Goal: Task Accomplishment & Management: Manage account settings

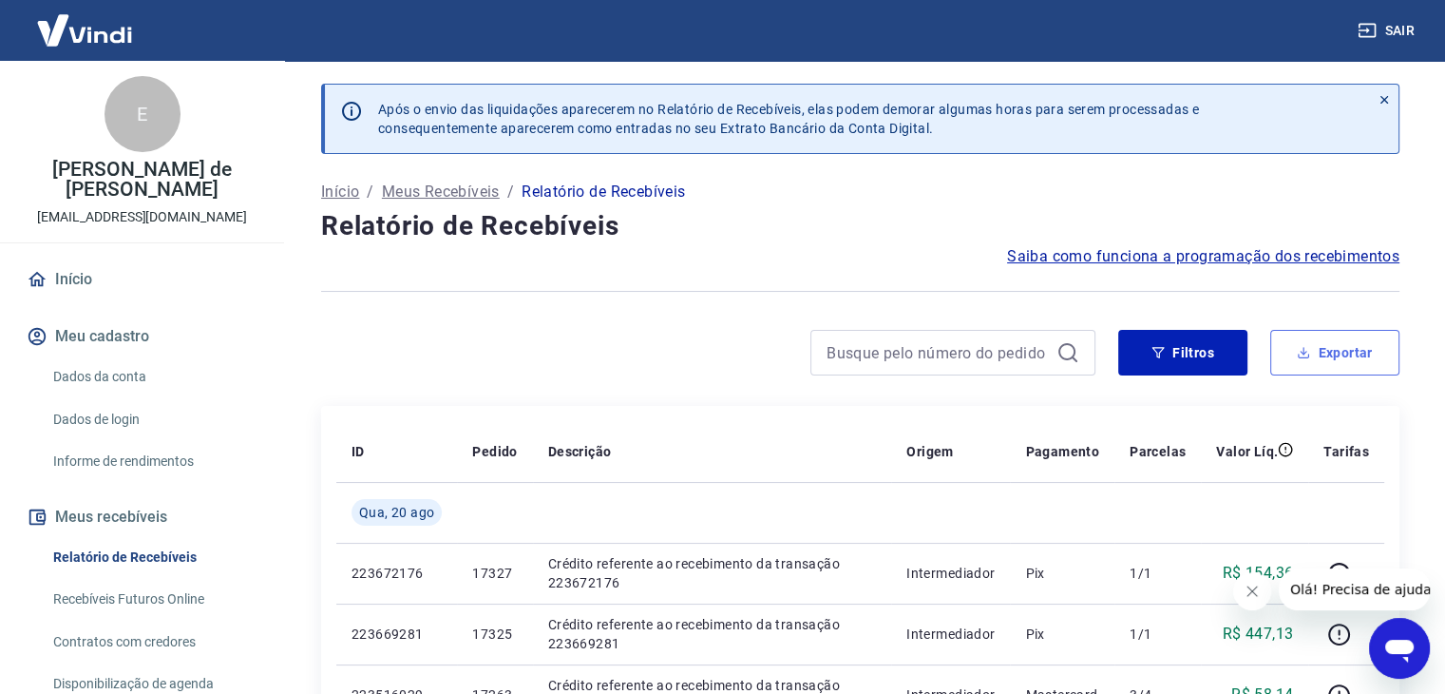
click at [1317, 352] on button "Exportar" at bounding box center [1334, 353] width 129 height 46
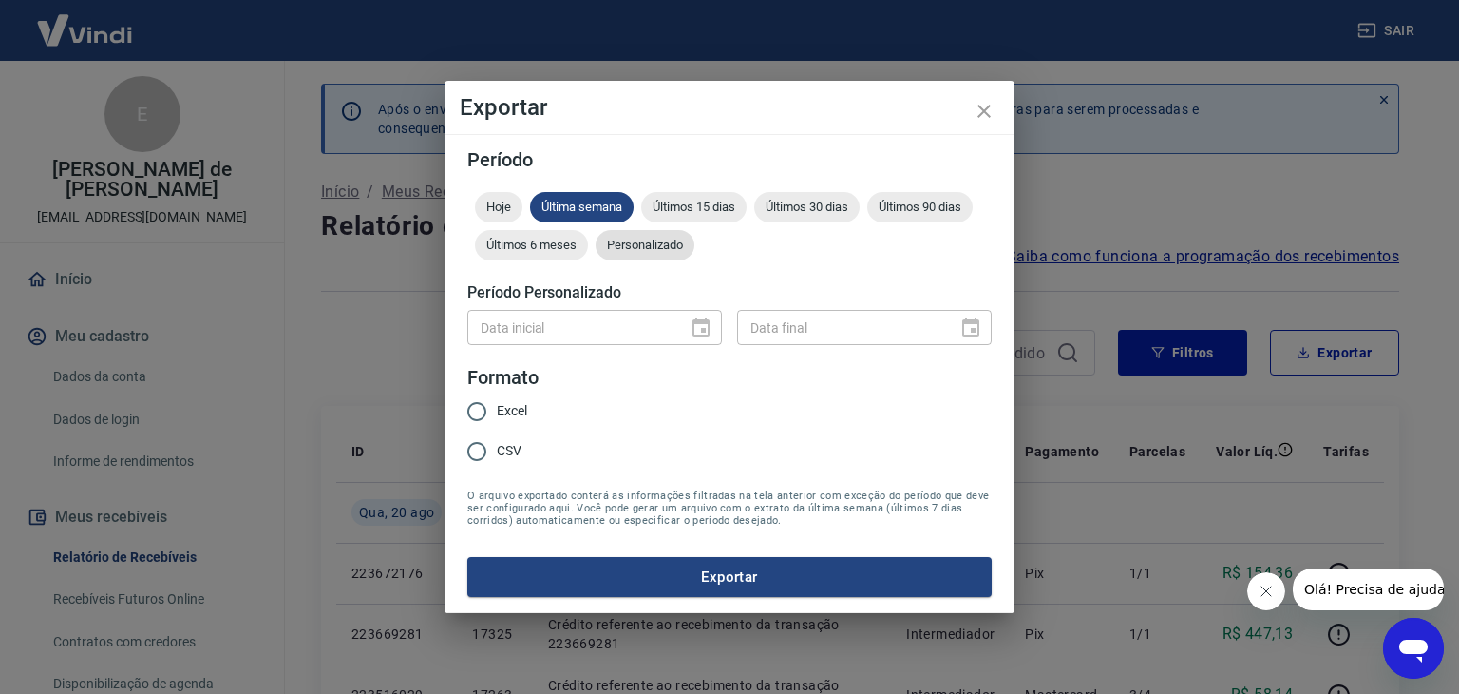
drag, startPoint x: 641, startPoint y: 239, endPoint x: 654, endPoint y: 256, distance: 20.3
click at [642, 238] on span "Personalizado" at bounding box center [645, 245] width 99 height 14
click at [697, 321] on icon "Choose date" at bounding box center [701, 326] width 17 height 19
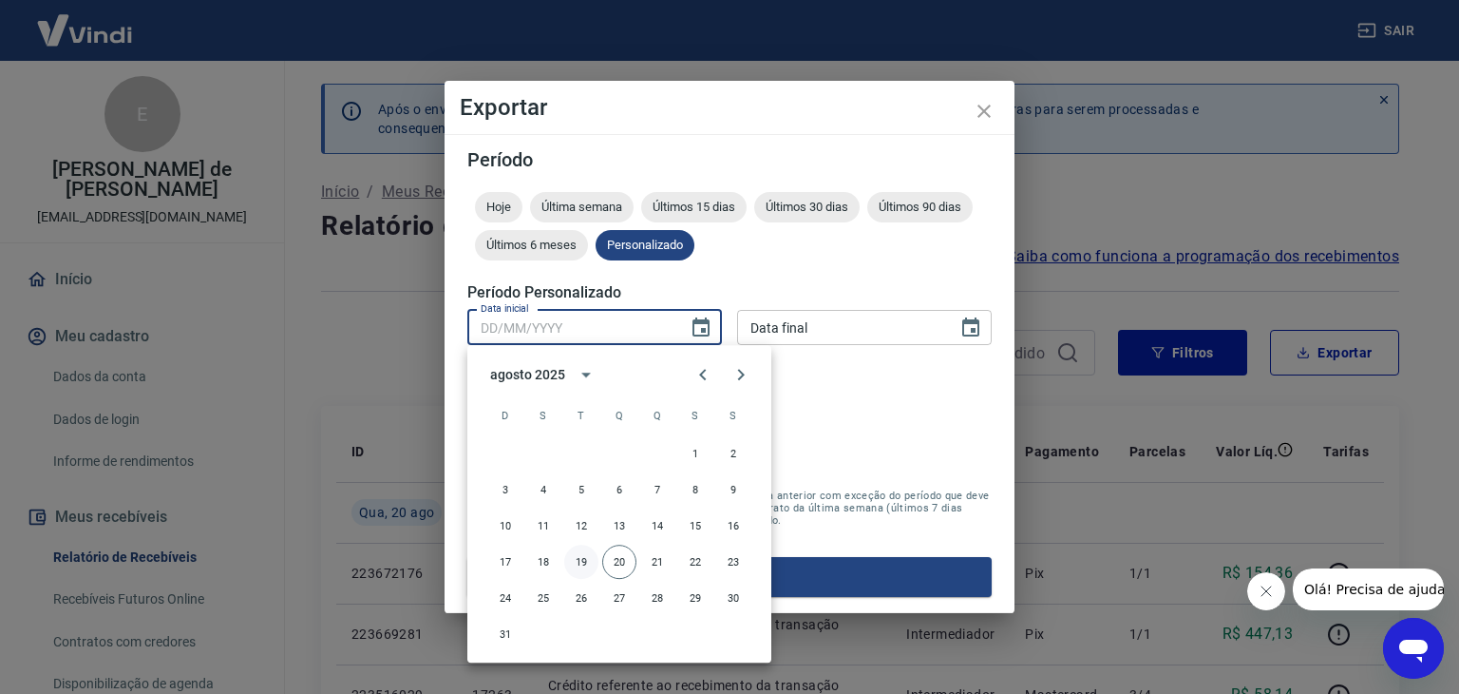
click at [581, 563] on button "19" at bounding box center [581, 561] width 34 height 34
type input "[DATE]"
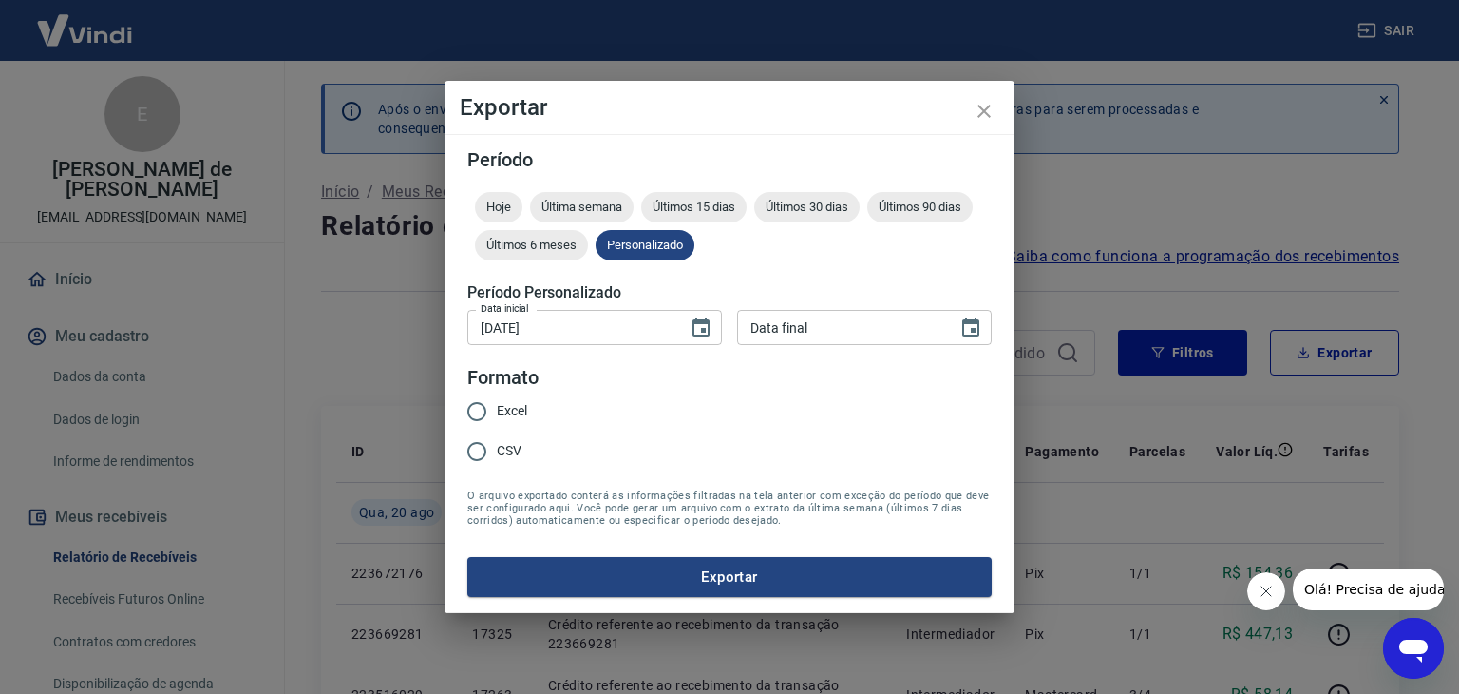
click at [950, 322] on div "Data final" at bounding box center [864, 327] width 255 height 35
type input "DD/MM/YYYY"
click at [962, 332] on icon "Choose date" at bounding box center [970, 326] width 17 height 19
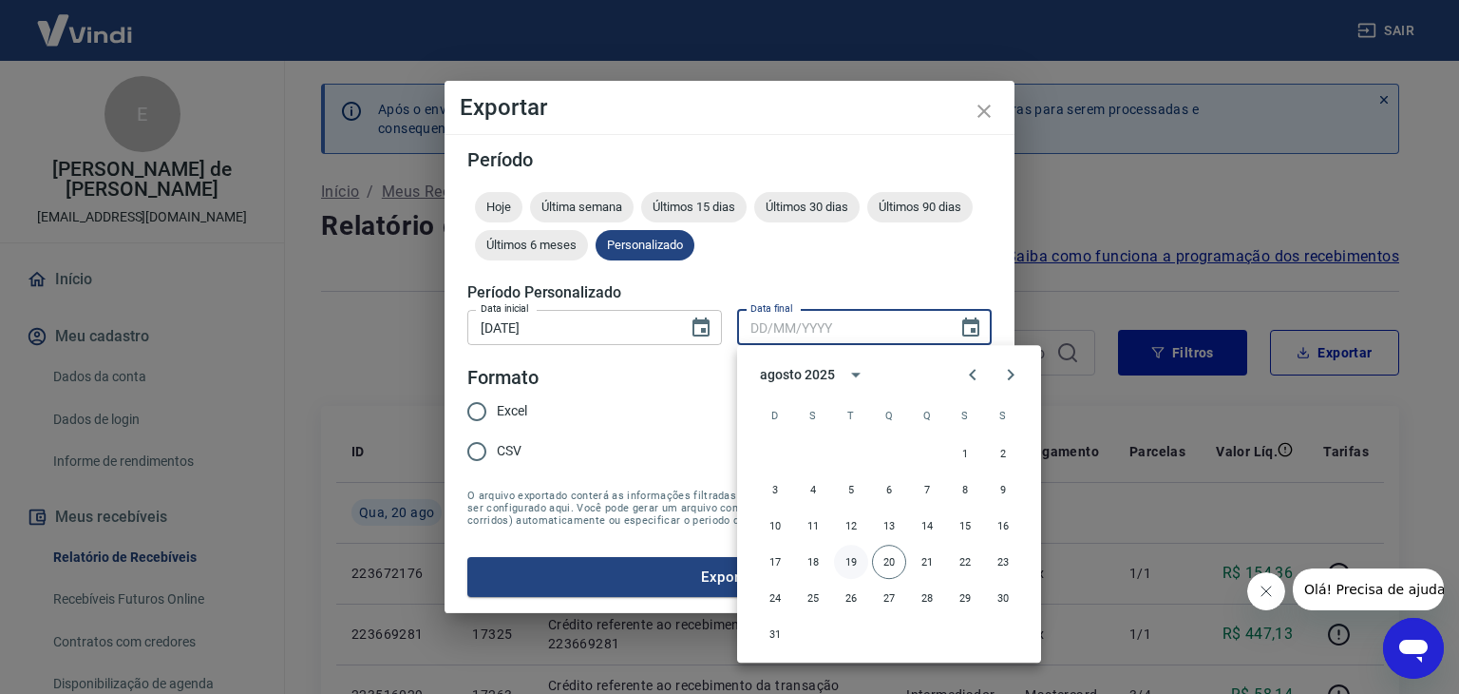
click at [848, 563] on button "19" at bounding box center [851, 561] width 34 height 34
type input "[DATE]"
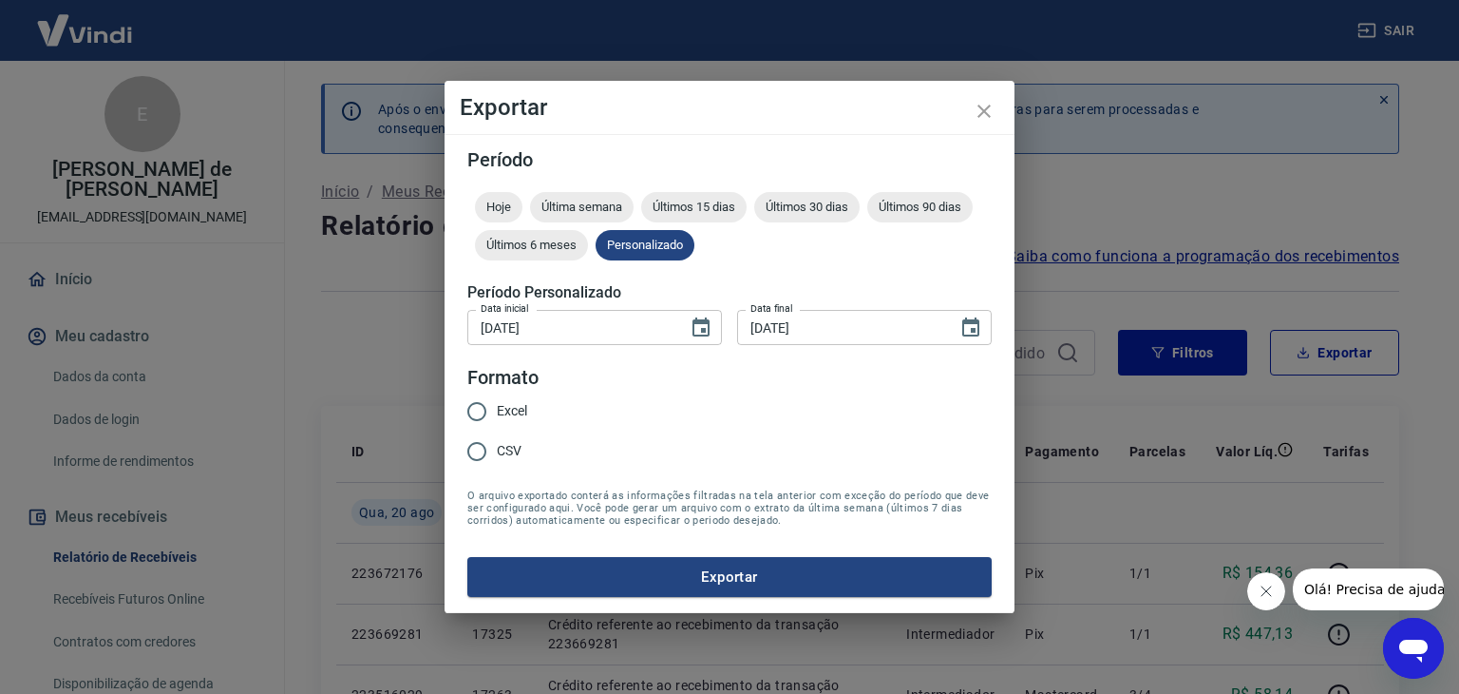
click at [476, 408] on input "Excel" at bounding box center [477, 411] width 40 height 40
radio input "true"
click at [787, 577] on button "Exportar" at bounding box center [729, 577] width 524 height 40
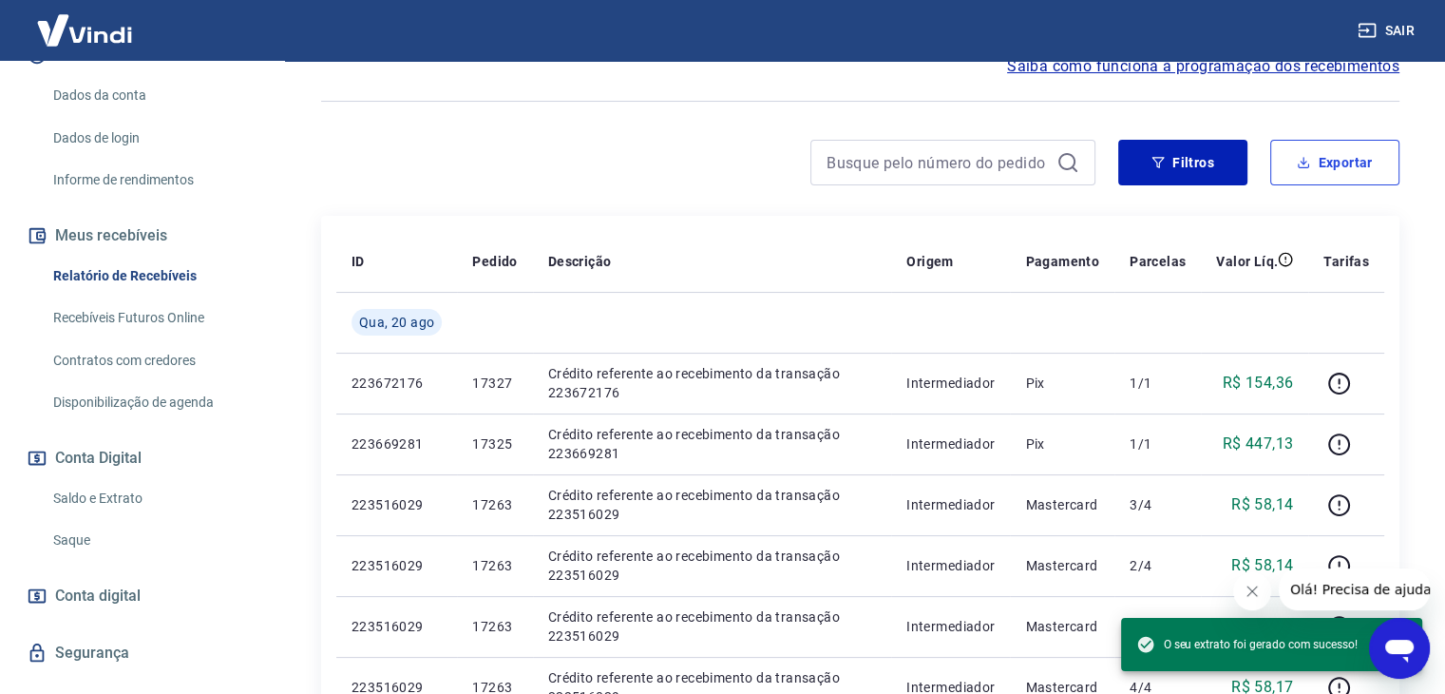
scroll to position [285, 0]
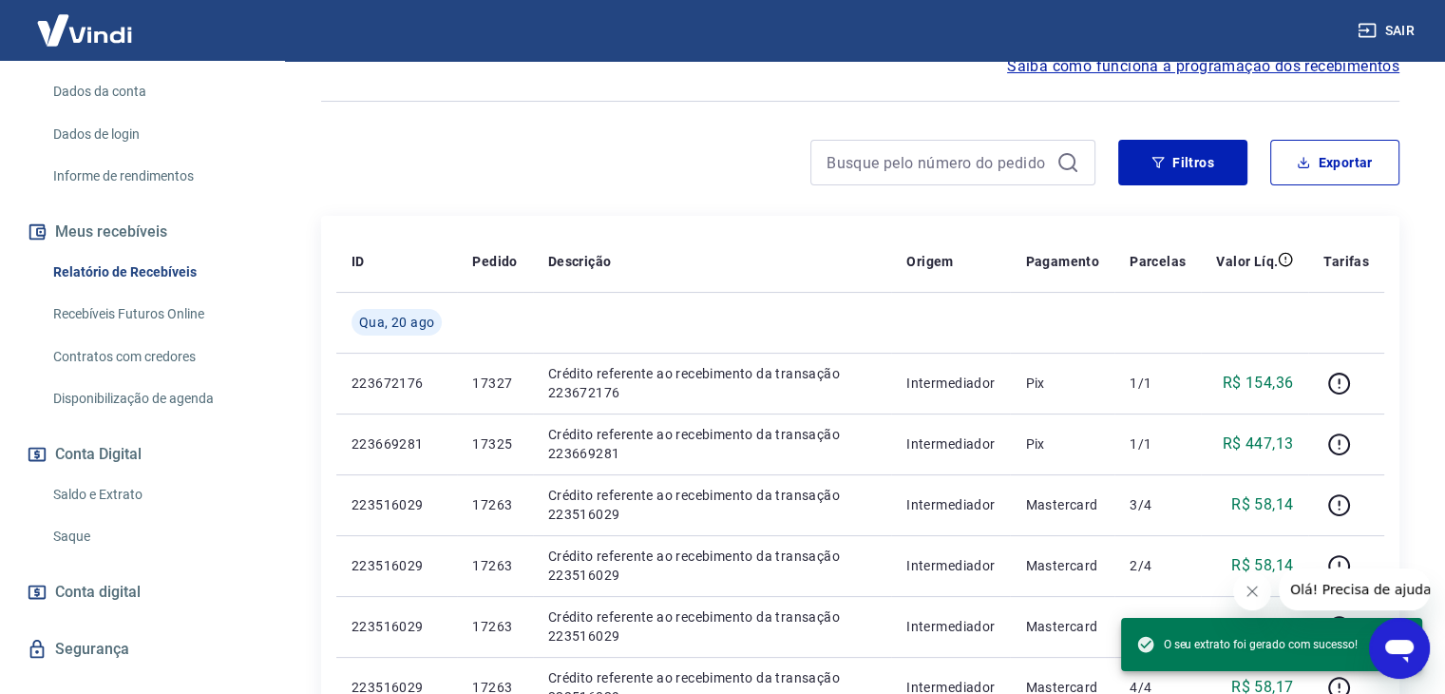
click at [118, 497] on link "Saldo e Extrato" at bounding box center [154, 494] width 216 height 39
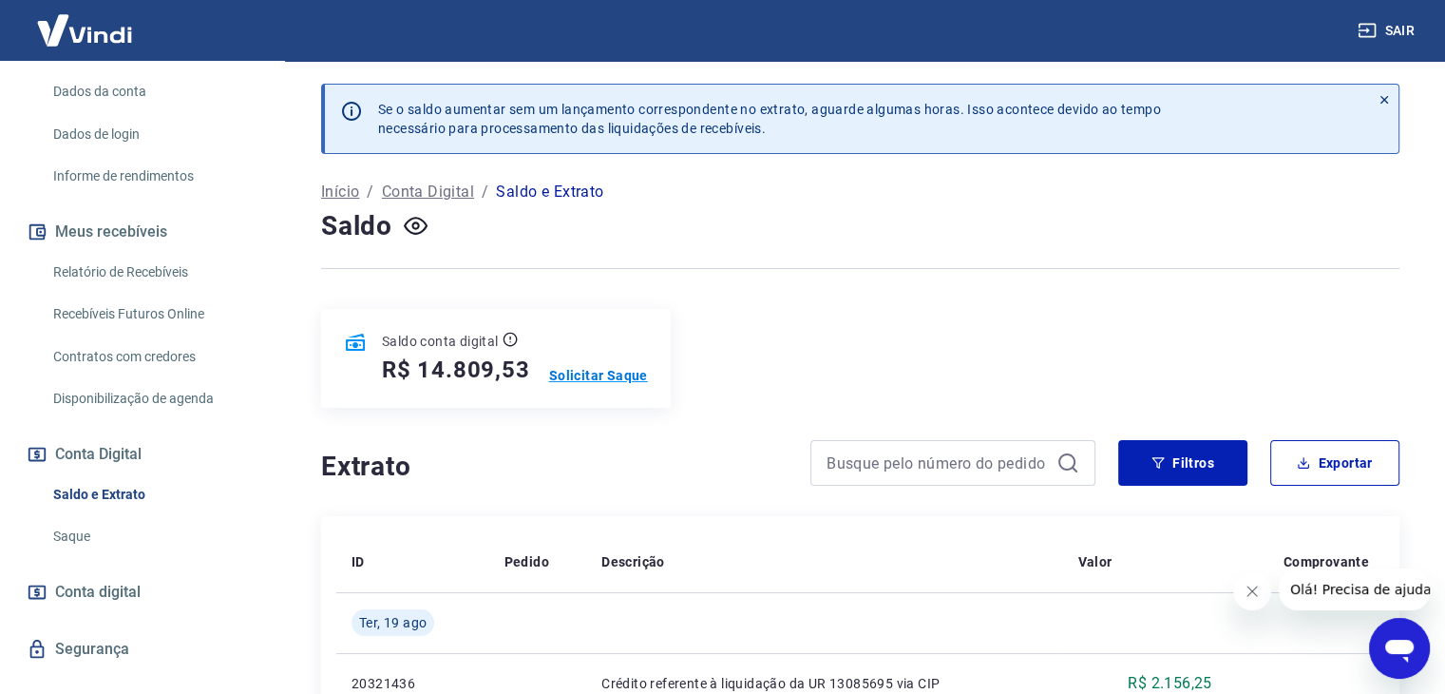
click at [601, 375] on p "Solicitar Saque" at bounding box center [598, 375] width 99 height 19
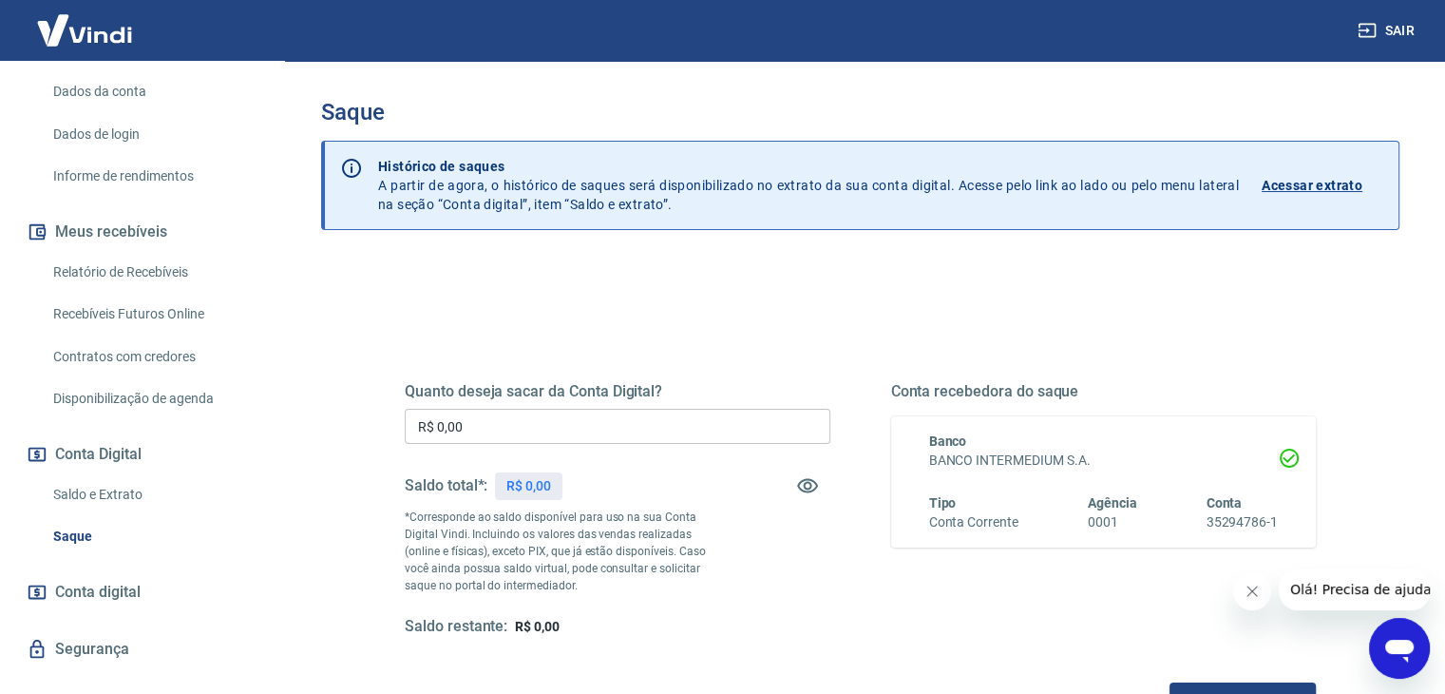
click at [640, 424] on input "R$ 0,00" at bounding box center [618, 426] width 426 height 35
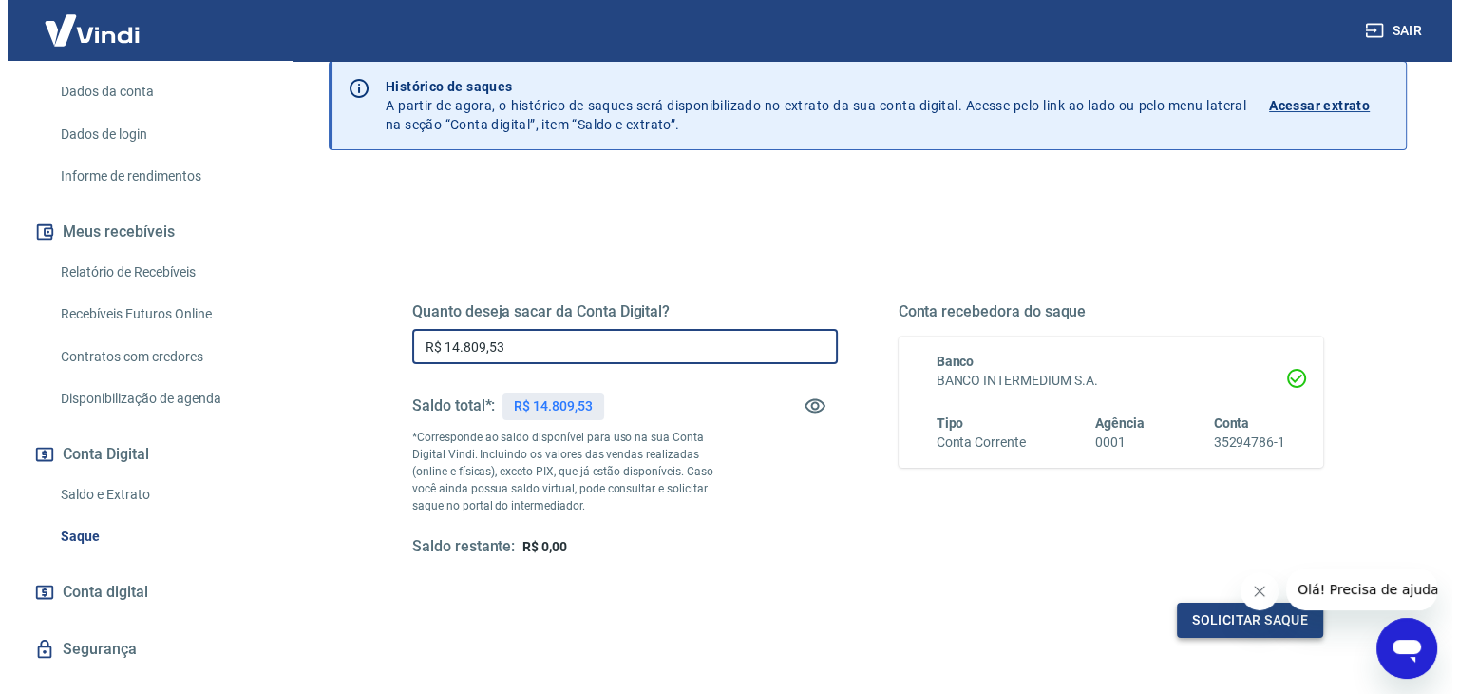
scroll to position [190, 0]
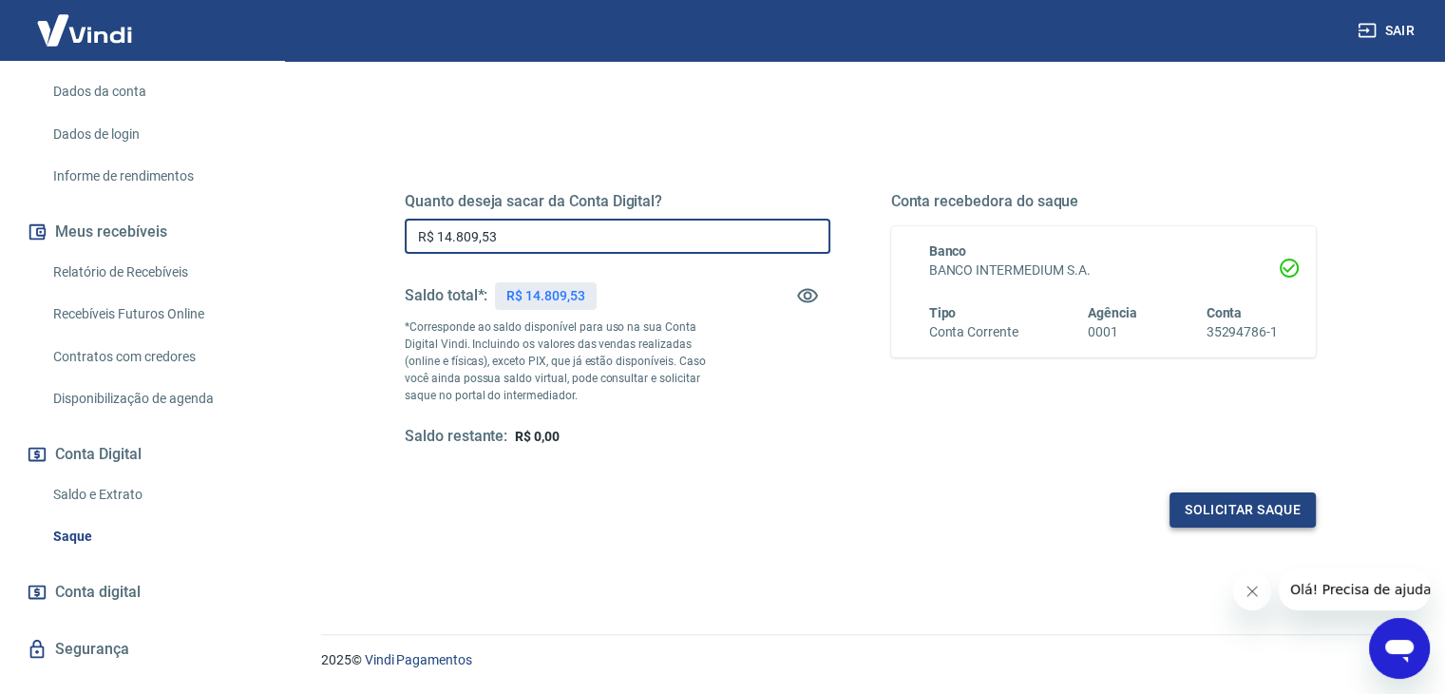
type input "R$ 14.809,53"
click at [1226, 517] on button "Solicitar saque" at bounding box center [1243, 509] width 146 height 35
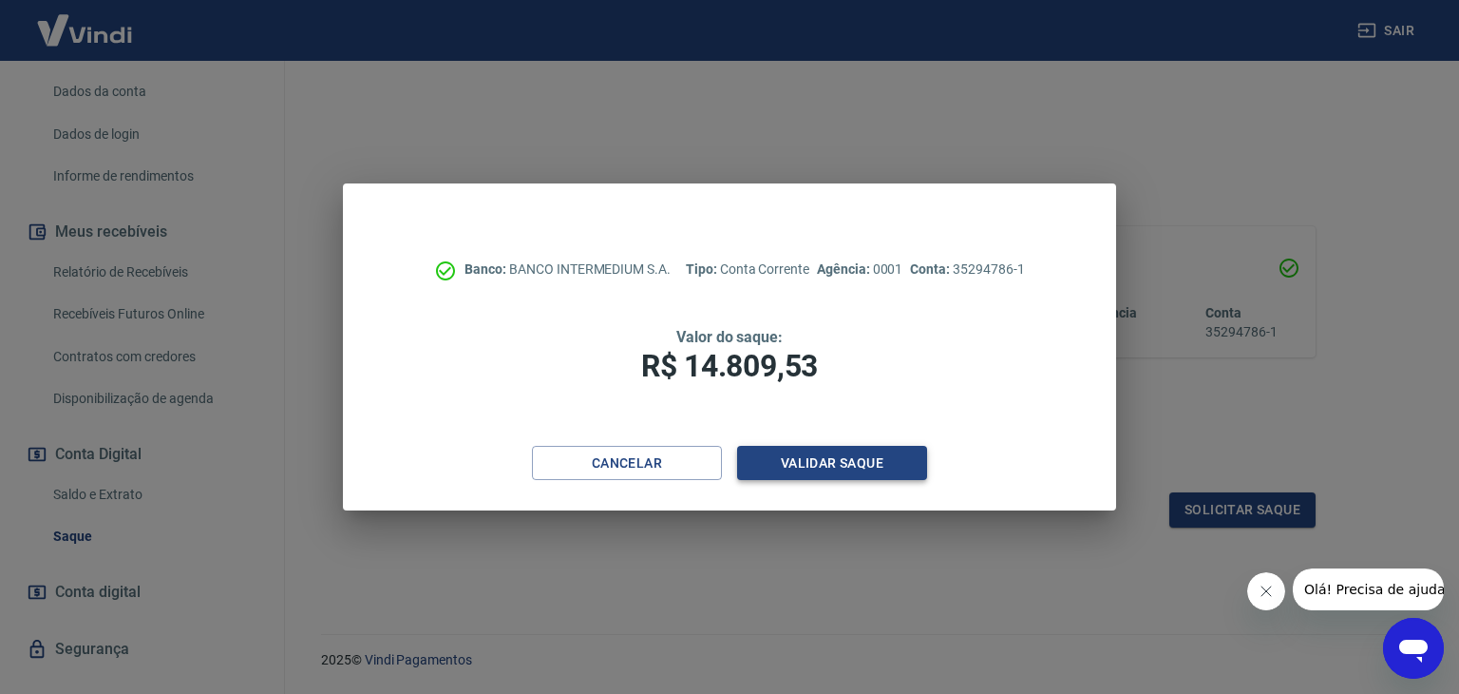
click at [837, 457] on button "Validar saque" at bounding box center [832, 463] width 190 height 35
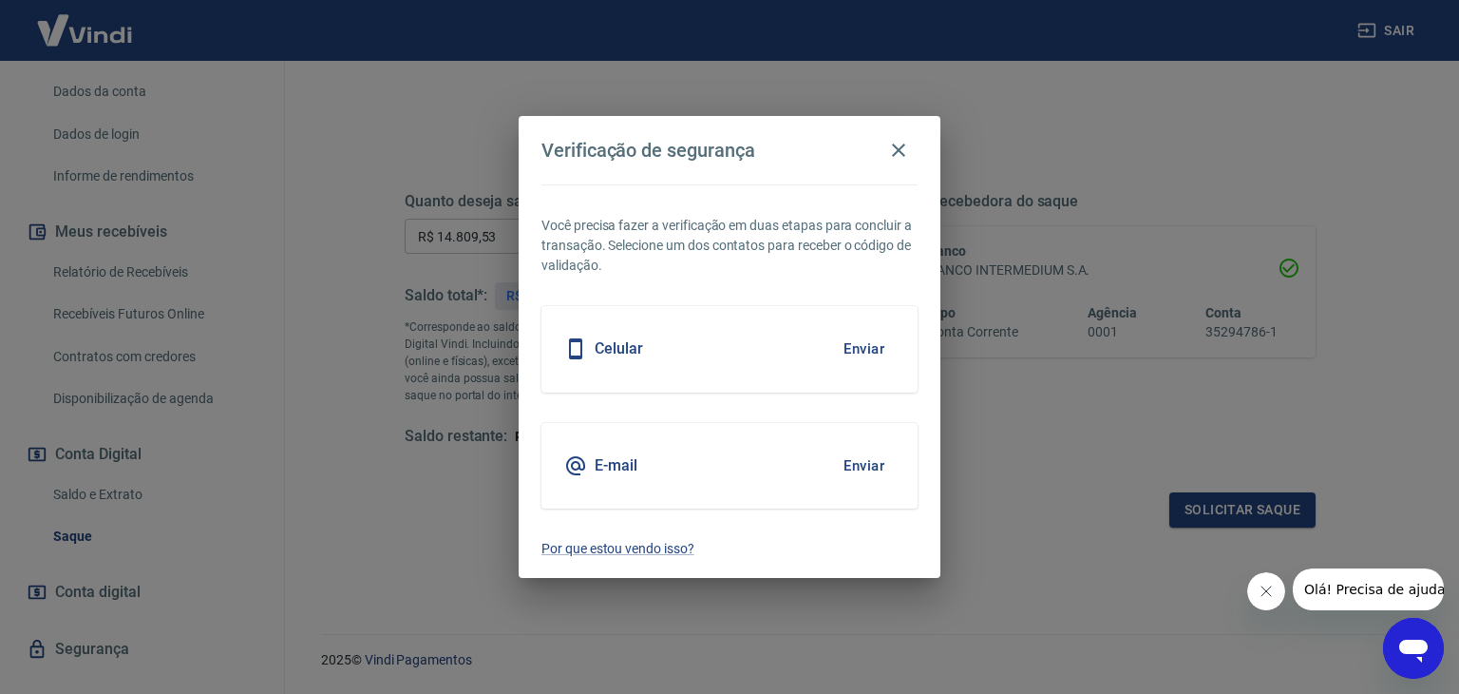
click at [860, 339] on button "Enviar" at bounding box center [864, 349] width 62 height 40
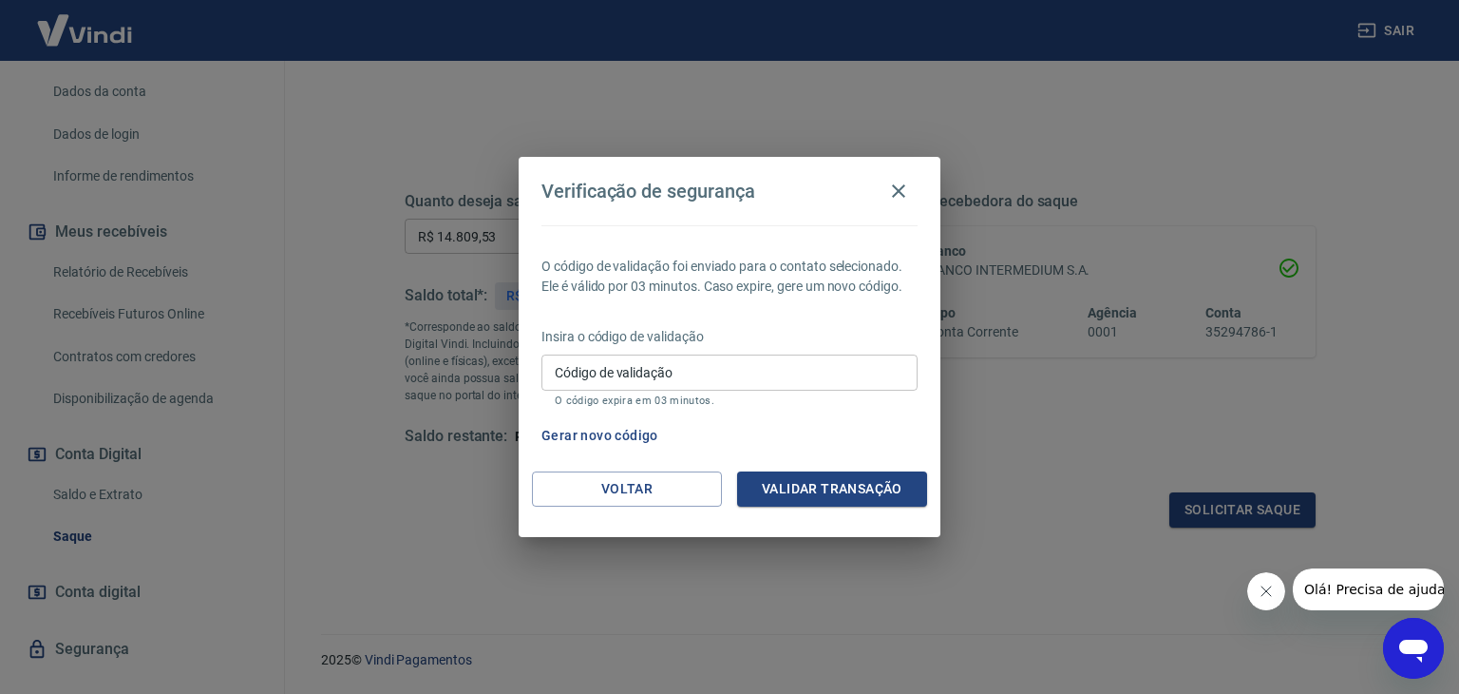
click at [720, 359] on input "Código de validação" at bounding box center [730, 371] width 376 height 35
type input "894838"
click at [836, 488] on button "Validar transação" at bounding box center [832, 488] width 190 height 35
